Goal: Transaction & Acquisition: Purchase product/service

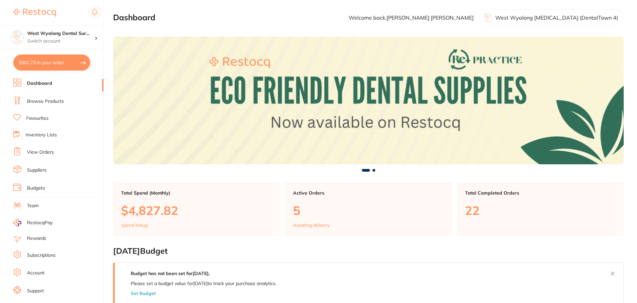
click at [45, 83] on link "Dashboard" at bounding box center [39, 83] width 25 height 7
click at [52, 99] on link "Browse Products" at bounding box center [45, 101] width 37 height 7
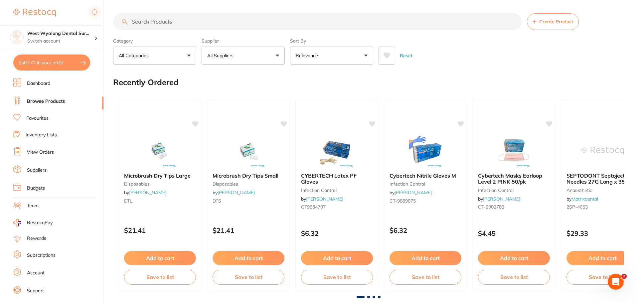
click at [193, 20] on input "search" at bounding box center [317, 21] width 409 height 17
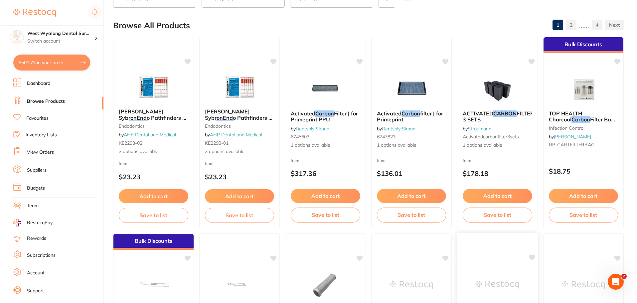
scroll to position [33, 0]
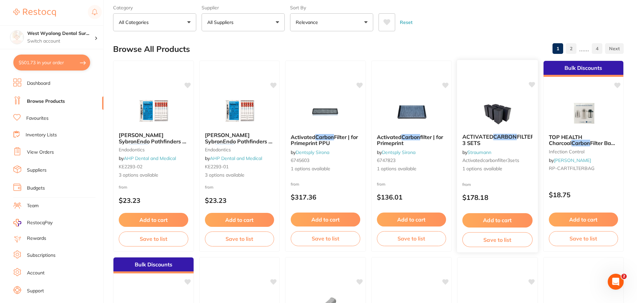
click at [488, 135] on span "ACTIVATED" at bounding box center [477, 136] width 31 height 7
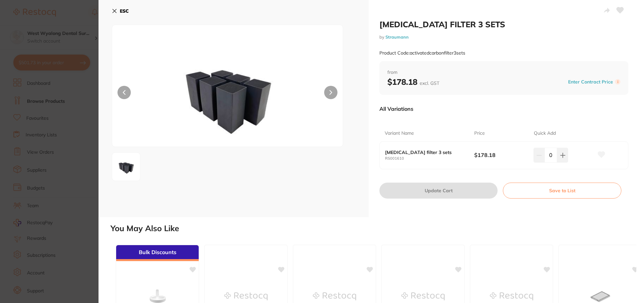
click at [113, 10] on icon at bounding box center [115, 11] width 4 height 4
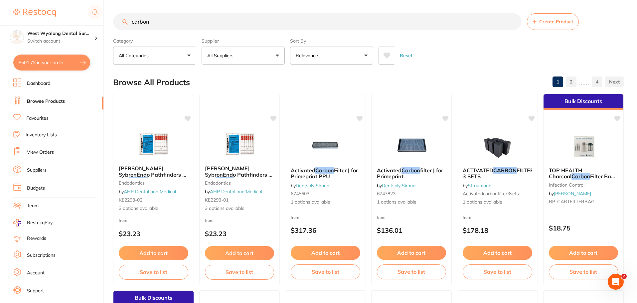
click at [164, 24] on input "carbon" at bounding box center [317, 21] width 409 height 17
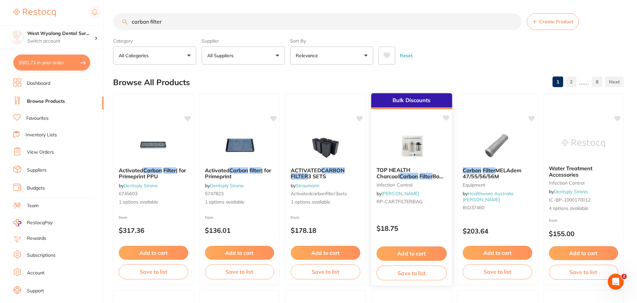
type input "carbon filter"
drag, startPoint x: 402, startPoint y: 173, endPoint x: 319, endPoint y: 279, distance: 134.1
click at [420, 173] on em "Filter" at bounding box center [426, 176] width 13 height 7
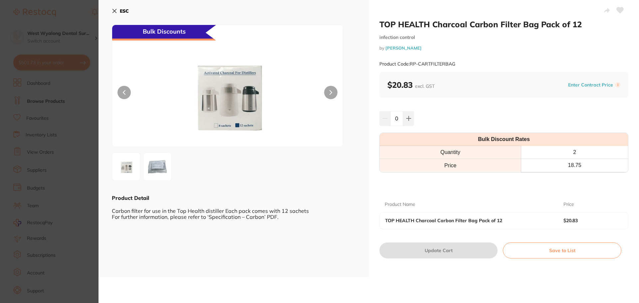
click at [150, 167] on img at bounding box center [157, 167] width 24 height 24
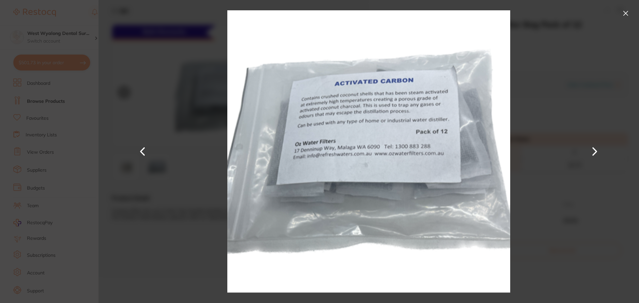
click at [143, 155] on button at bounding box center [143, 152] width 16 height 152
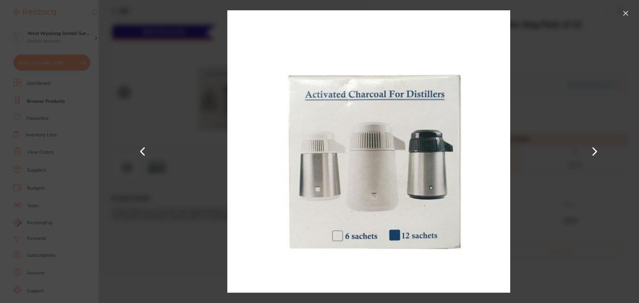
click at [143, 147] on button at bounding box center [143, 152] width 16 height 152
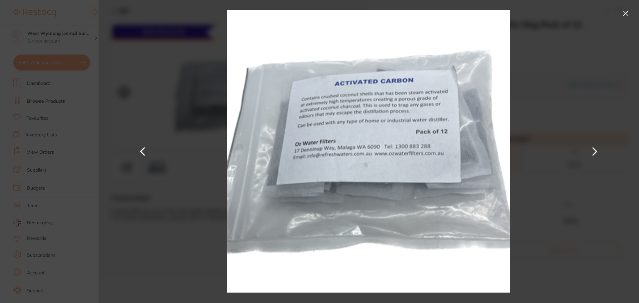
click at [625, 16] on button at bounding box center [625, 13] width 11 height 11
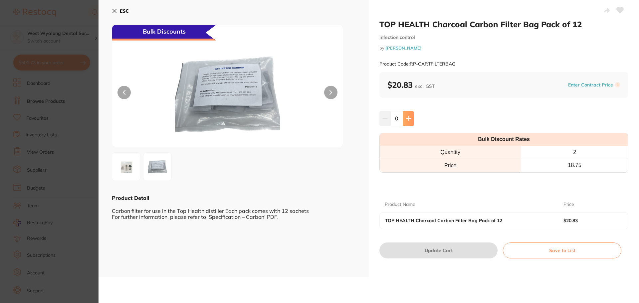
click at [410, 115] on button at bounding box center [408, 118] width 11 height 15
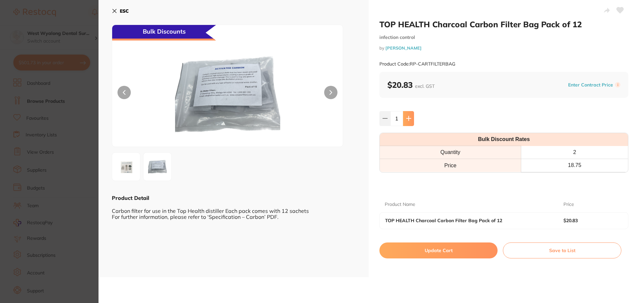
click at [410, 115] on button at bounding box center [408, 118] width 11 height 15
type input "2"
click at [443, 252] on button "Update Cart" at bounding box center [438, 251] width 118 height 16
